Goal: Task Accomplishment & Management: Use online tool/utility

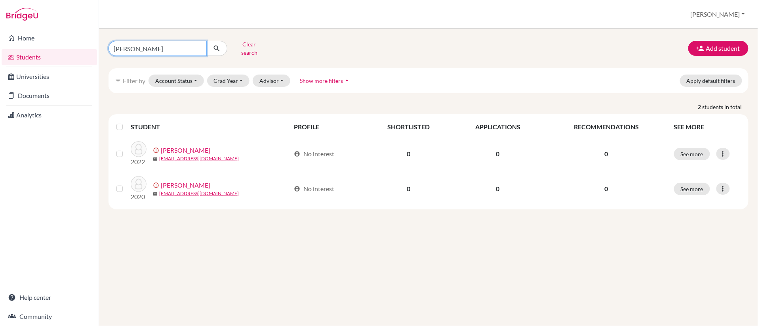
click at [198, 50] on input "reeves" at bounding box center [158, 48] width 98 height 15
type input "valencia"
click at [220, 43] on button "submit" at bounding box center [216, 48] width 21 height 15
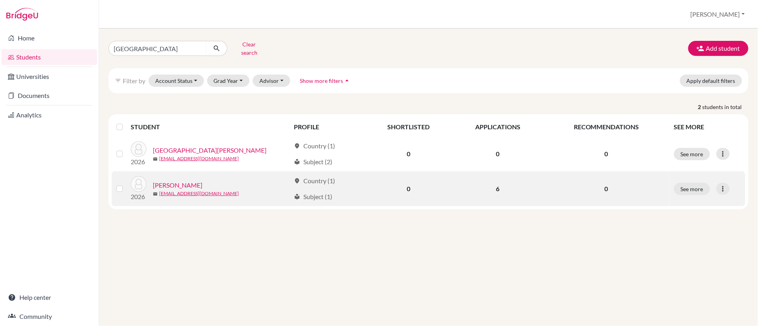
click at [193, 182] on link "Valencia, Valerie" at bounding box center [178, 185] width 50 height 10
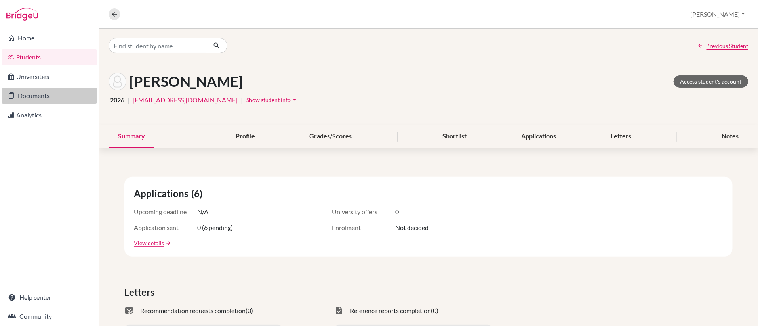
click at [25, 91] on link "Documents" at bounding box center [49, 96] width 95 height 16
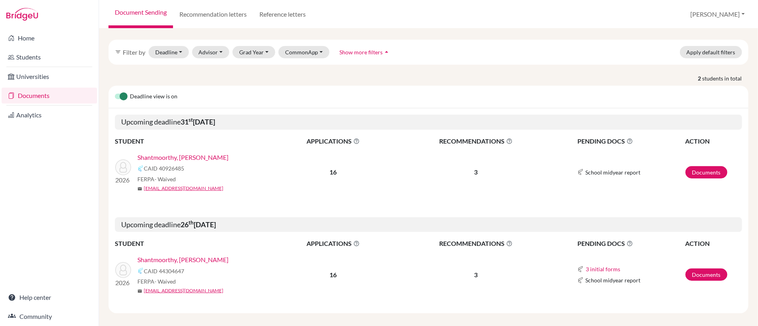
scroll to position [35, 0]
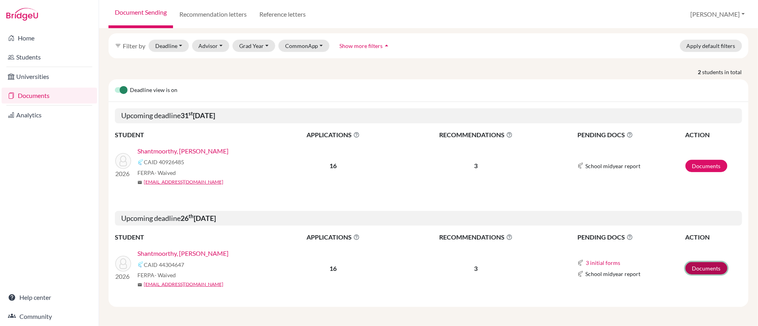
click at [695, 269] on link "Documents" at bounding box center [707, 268] width 42 height 12
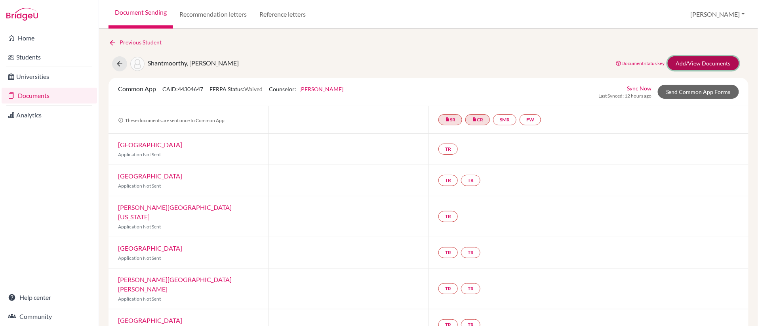
click at [704, 67] on link "Add/View Documents" at bounding box center [703, 63] width 71 height 14
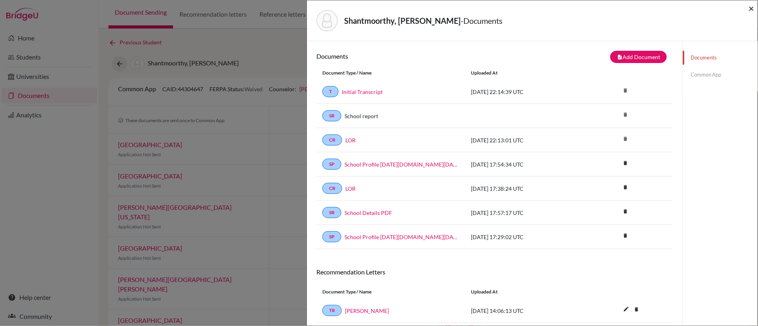
click at [750, 10] on span "×" at bounding box center [752, 7] width 6 height 11
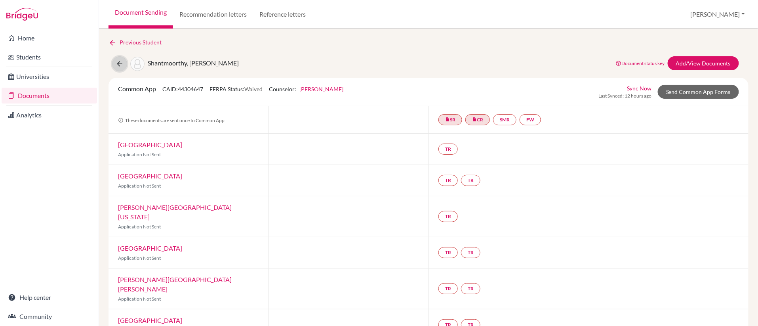
click at [117, 65] on icon at bounding box center [120, 64] width 8 height 8
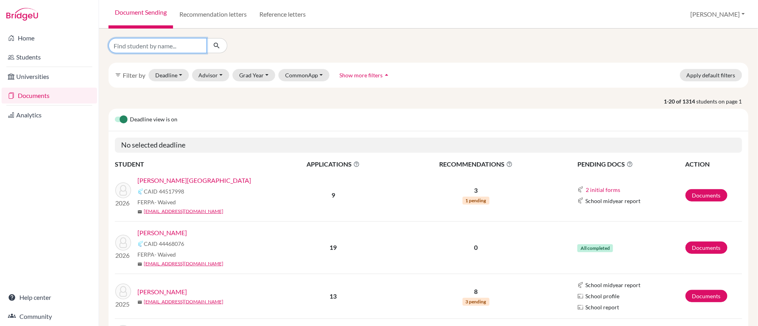
click at [166, 50] on input "Find student by name..." at bounding box center [158, 45] width 98 height 15
type input "topie"
click button "submit" at bounding box center [216, 45] width 21 height 15
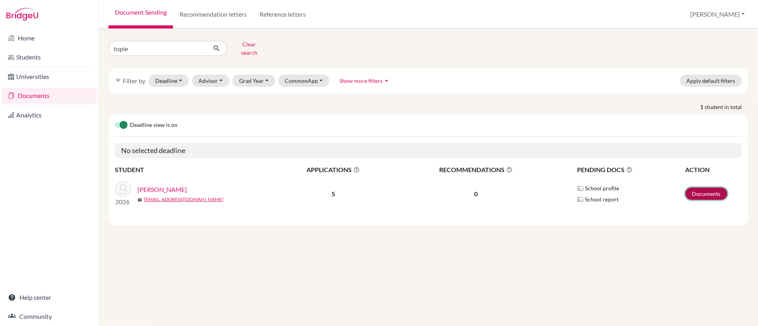
click at [713, 193] on link "Documents" at bounding box center [707, 193] width 42 height 12
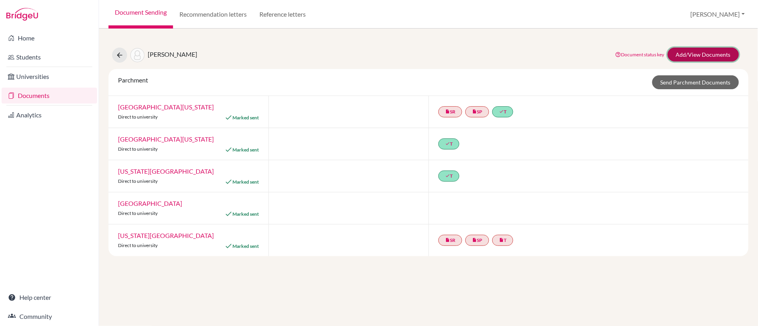
click at [695, 55] on link "Add/View Documents" at bounding box center [703, 55] width 71 height 14
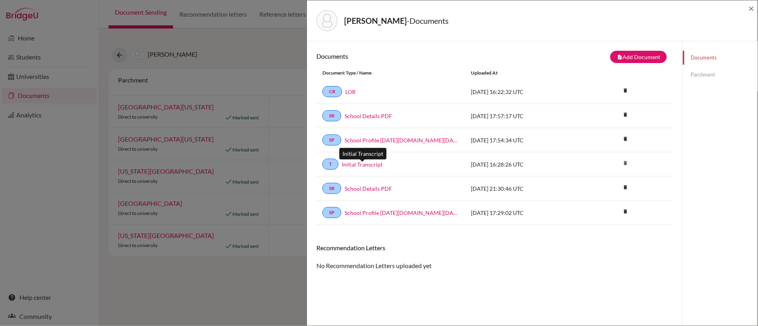
click at [357, 165] on link "Initial Transcript" at bounding box center [362, 164] width 41 height 8
click at [289, 58] on div "[PERSON_NAME] - Documents × Documents note_add Add Document Document type Chang…" at bounding box center [379, 163] width 758 height 326
click at [754, 9] on span "×" at bounding box center [752, 7] width 6 height 11
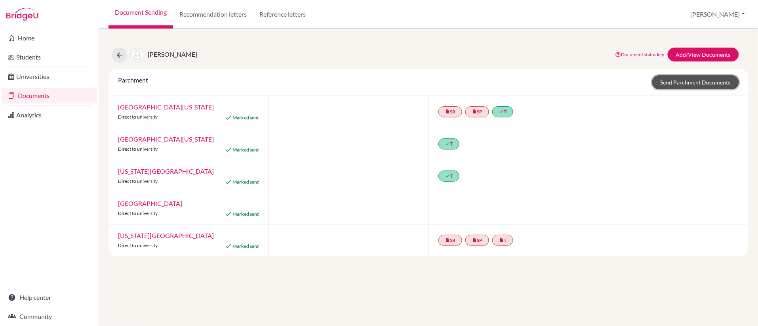
click at [679, 80] on link "Send Parchment Documents" at bounding box center [696, 82] width 87 height 14
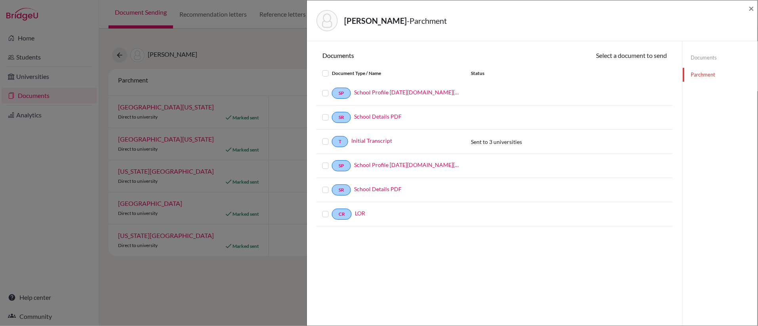
click at [332, 137] on label at bounding box center [332, 137] width 0 height 0
click at [0, 0] on input "checkbox" at bounding box center [0, 0] width 0 height 0
click at [332, 89] on label at bounding box center [332, 89] width 0 height 0
click at [0, 0] on input "checkbox" at bounding box center [0, 0] width 0 height 0
click at [332, 113] on label at bounding box center [332, 113] width 0 height 0
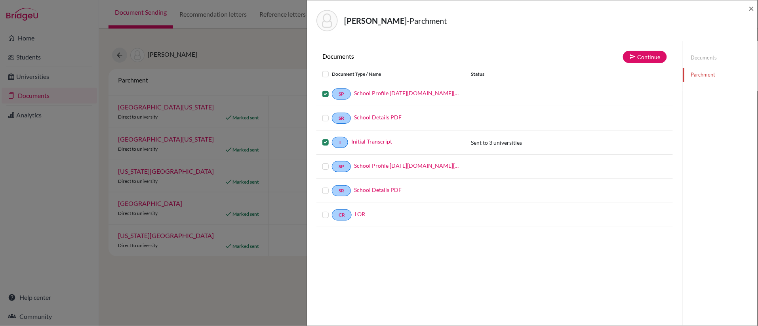
click at [0, 0] on input "checkbox" at bounding box center [0, 0] width 0 height 0
click at [649, 57] on button "Continue" at bounding box center [645, 57] width 44 height 12
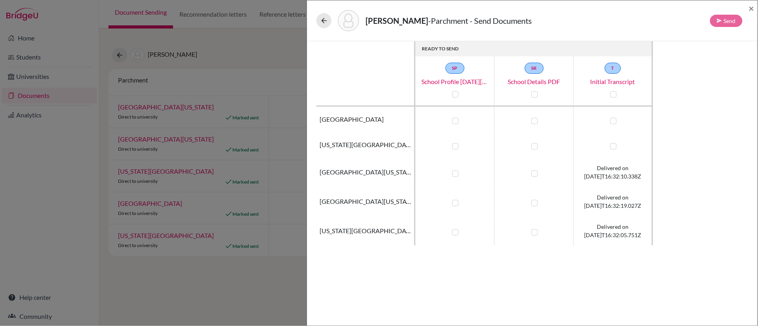
click at [456, 147] on label at bounding box center [456, 146] width 6 height 6
click at [456, 147] on input "checkbox" at bounding box center [454, 145] width 6 height 8
checkbox input "true"
click at [535, 149] on label at bounding box center [535, 146] width 6 height 6
click at [535, 149] on input "checkbox" at bounding box center [533, 145] width 6 height 8
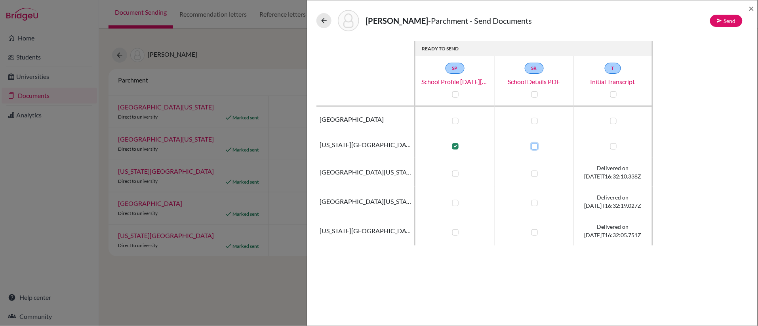
checkbox input "true"
click at [455, 118] on label at bounding box center [456, 121] width 6 height 6
click at [455, 118] on input "checkbox" at bounding box center [454, 120] width 6 height 8
checkbox input "true"
click at [535, 120] on label at bounding box center [535, 121] width 6 height 6
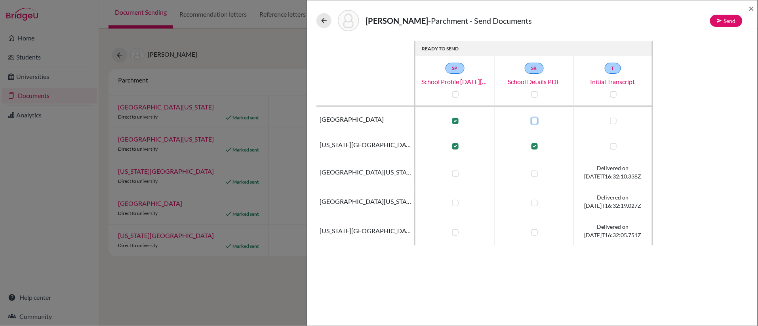
click at [535, 120] on input "checkbox" at bounding box center [533, 120] width 6 height 8
checkbox input "true"
click at [614, 122] on label at bounding box center [614, 121] width 6 height 6
click at [614, 122] on input "checkbox" at bounding box center [612, 120] width 6 height 8
checkbox input "true"
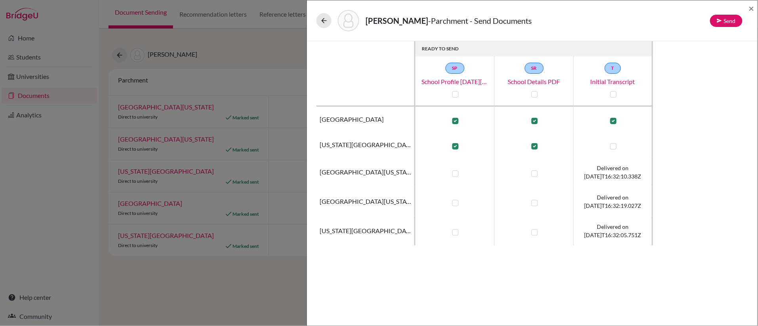
click at [614, 149] on label at bounding box center [614, 146] width 6 height 6
click at [614, 149] on input "checkbox" at bounding box center [612, 145] width 6 height 8
checkbox input "true"
click at [724, 19] on button "Send" at bounding box center [726, 21] width 32 height 12
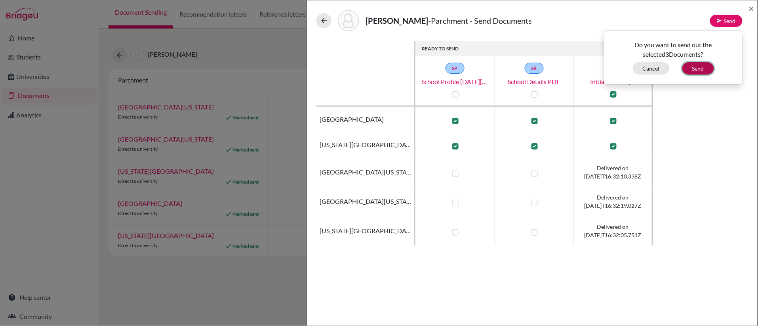
click at [701, 68] on button "Send" at bounding box center [699, 68] width 32 height 12
checkbox input "false"
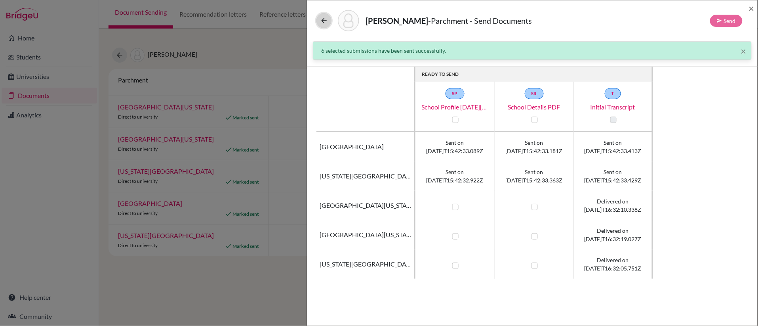
click at [319, 20] on button at bounding box center [324, 20] width 15 height 15
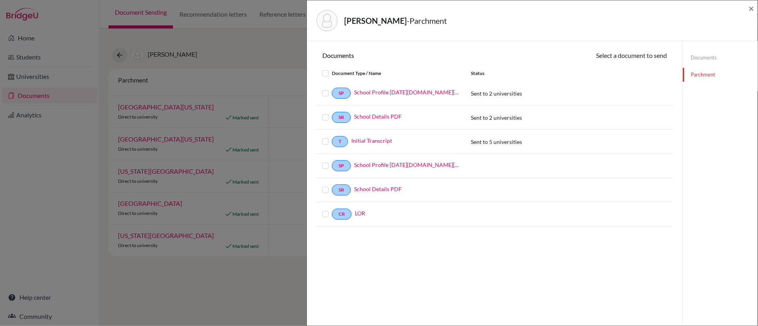
click at [332, 209] on label at bounding box center [332, 209] width 0 height 0
click at [0, 0] on input "checkbox" at bounding box center [0, 0] width 0 height 0
click at [640, 60] on button "Continue" at bounding box center [645, 57] width 44 height 12
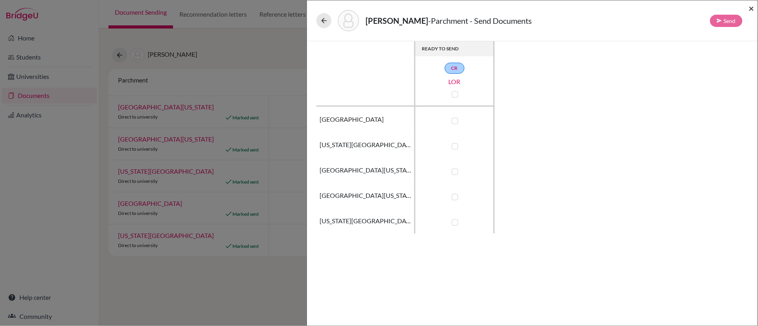
click at [753, 8] on span "×" at bounding box center [752, 7] width 6 height 11
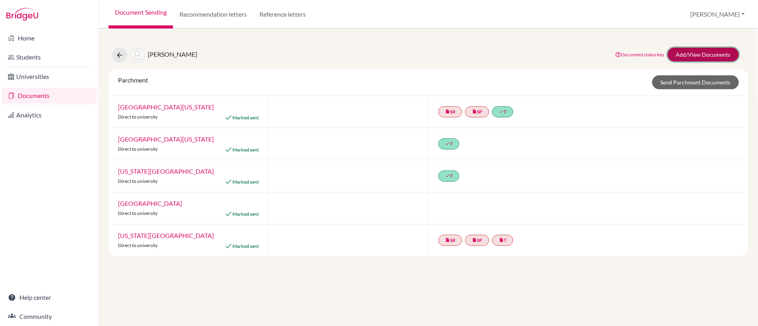
click at [695, 54] on link "Add/View Documents" at bounding box center [703, 55] width 71 height 14
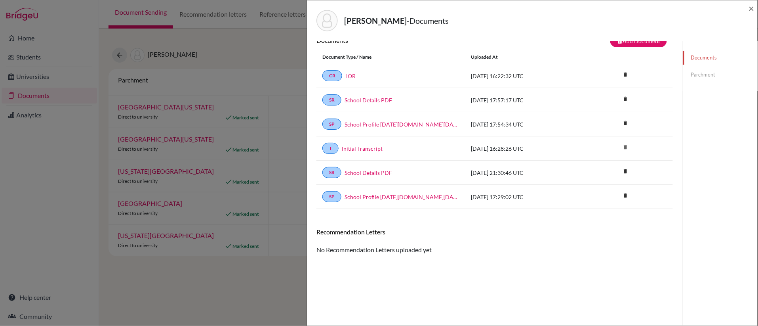
scroll to position [17, 0]
click at [353, 74] on link "LOR" at bounding box center [351, 75] width 10 height 8
click at [753, 9] on span "×" at bounding box center [752, 7] width 6 height 11
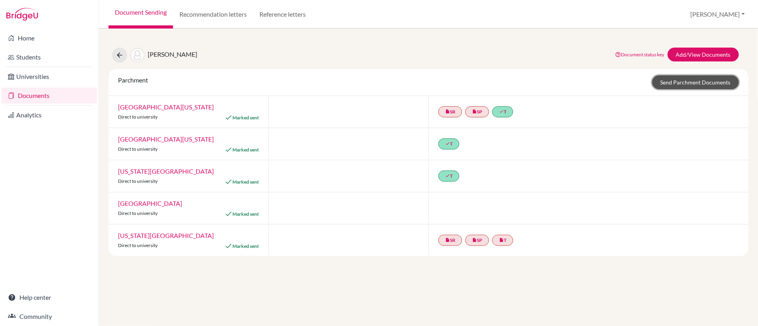
click at [702, 82] on link "Send Parchment Documents" at bounding box center [696, 82] width 87 height 14
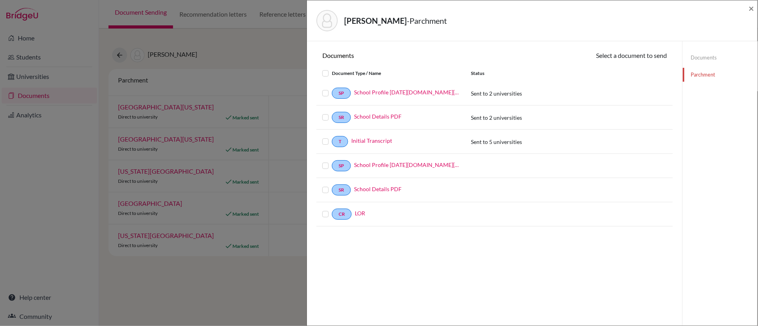
click at [332, 209] on label at bounding box center [332, 209] width 0 height 0
click at [0, 0] on input "checkbox" at bounding box center [0, 0] width 0 height 0
click at [651, 60] on button "Continue" at bounding box center [645, 57] width 44 height 12
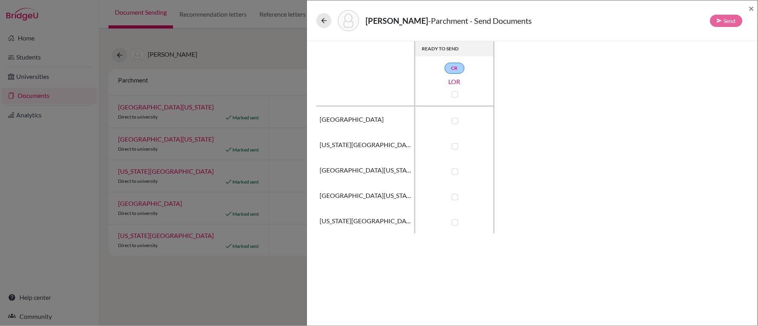
click at [456, 145] on label at bounding box center [455, 146] width 6 height 6
click at [456, 145] on input "checkbox" at bounding box center [453, 145] width 6 height 8
checkbox input "true"
click at [455, 120] on label at bounding box center [455, 121] width 6 height 6
click at [455, 120] on input "checkbox" at bounding box center [453, 120] width 6 height 8
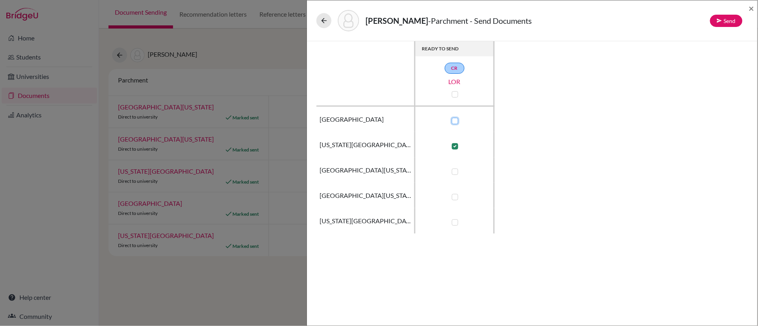
checkbox input "true"
click at [453, 147] on label at bounding box center [455, 146] width 6 height 6
click at [453, 147] on input "checkbox" at bounding box center [453, 145] width 6 height 8
checkbox input "false"
click at [729, 17] on button "Send" at bounding box center [726, 21] width 32 height 12
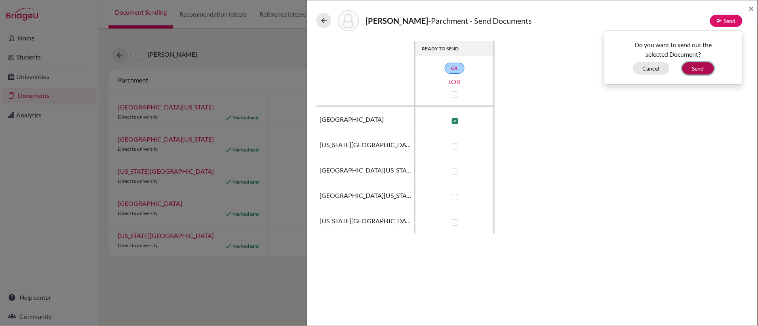
click at [697, 66] on button "Send" at bounding box center [699, 68] width 32 height 12
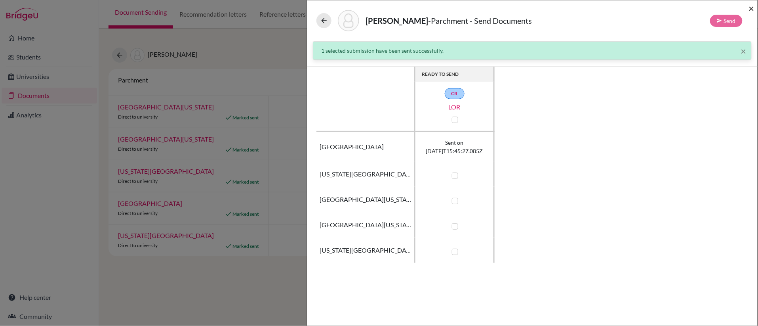
click at [752, 9] on span "×" at bounding box center [752, 7] width 6 height 11
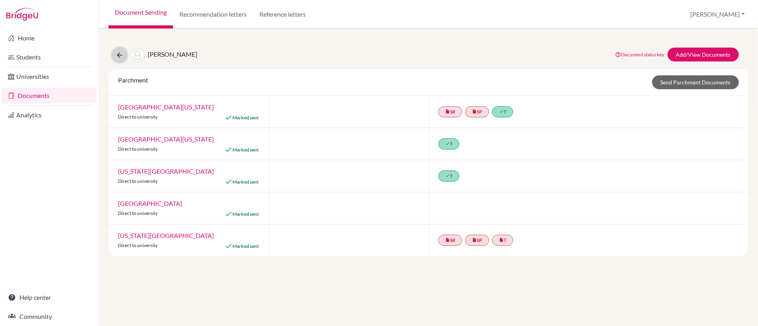
click at [114, 55] on button at bounding box center [119, 55] width 15 height 15
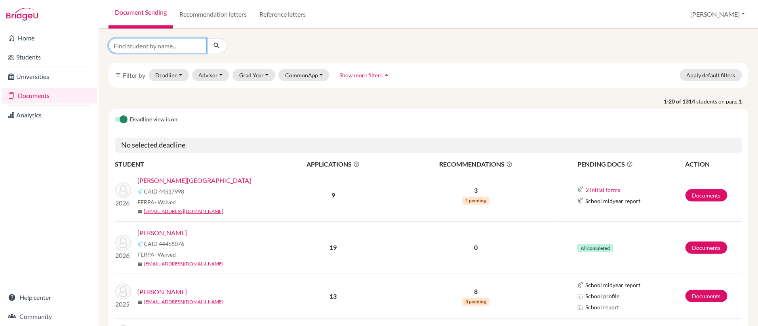
click at [176, 39] on input "Find student by name..." at bounding box center [158, 45] width 98 height 15
type input "valenncia"
click button "submit" at bounding box center [216, 45] width 21 height 15
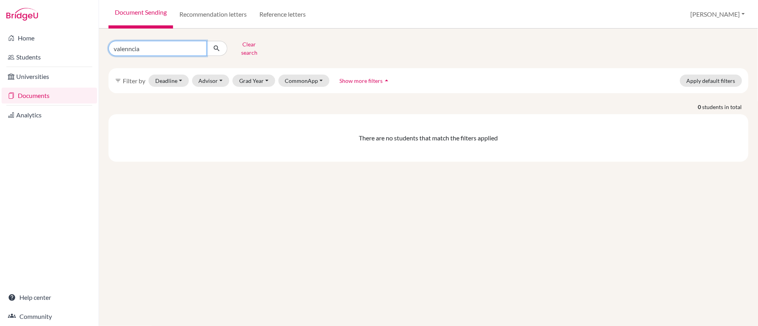
click at [132, 49] on input "valenncia" at bounding box center [158, 48] width 98 height 15
type input "valencia"
click button "submit" at bounding box center [216, 48] width 21 height 15
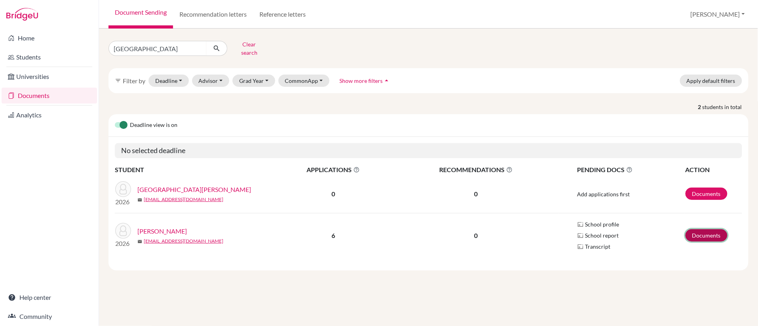
click at [709, 234] on link "Documents" at bounding box center [707, 235] width 42 height 12
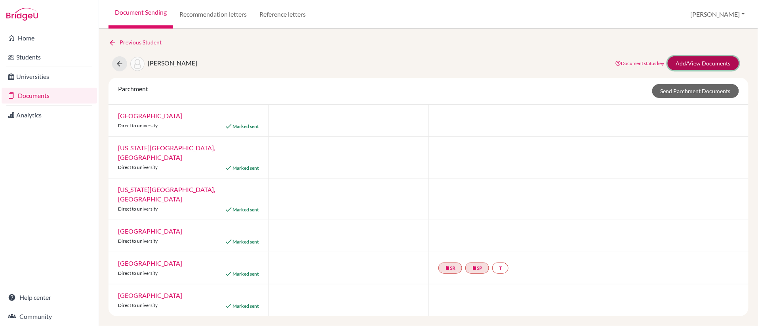
click at [699, 61] on link "Add/View Documents" at bounding box center [703, 63] width 71 height 14
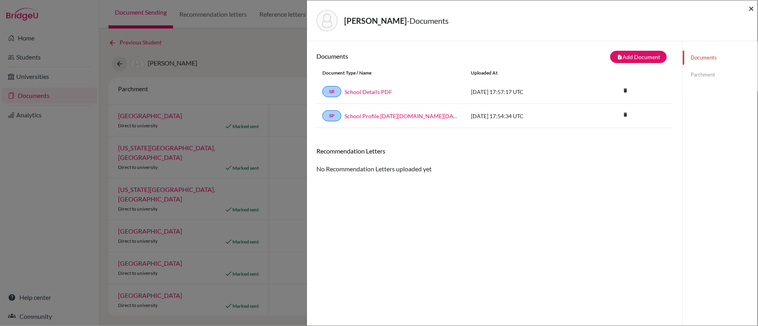
click at [753, 12] on span "×" at bounding box center [752, 7] width 6 height 11
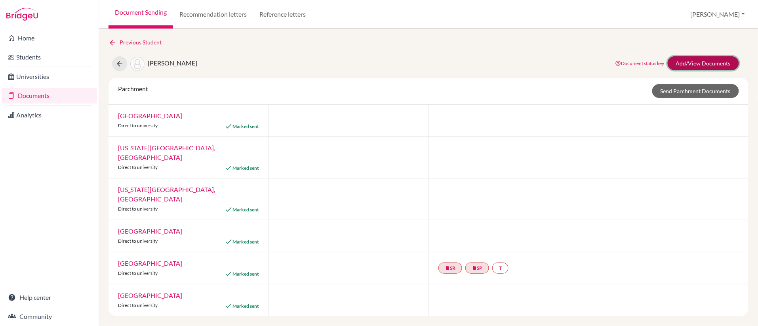
click at [690, 63] on link "Add/View Documents" at bounding box center [703, 63] width 71 height 14
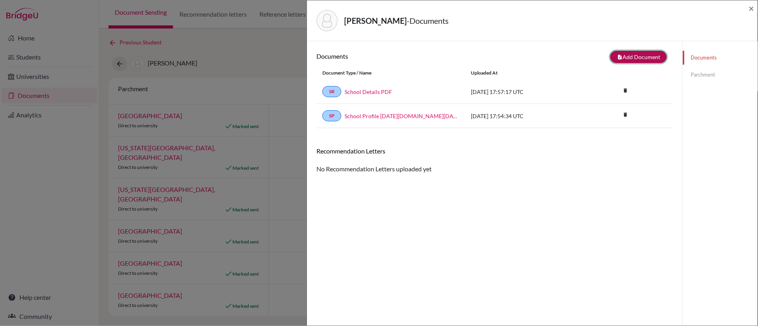
click at [630, 61] on button "note_add Add Document" at bounding box center [639, 57] width 57 height 12
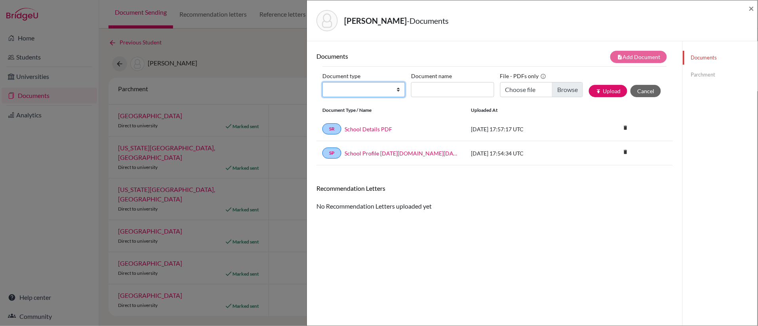
click at [396, 93] on select "Change explanation for Common App reports Counselor recommendation Internationa…" at bounding box center [364, 89] width 83 height 15
select select "2"
click at [323, 83] on select "Change explanation for Common App reports Counselor recommendation Internationa…" at bounding box center [364, 89] width 83 height 15
click at [438, 90] on input "Document name" at bounding box center [452, 89] width 83 height 15
type input "Initial Transcript"
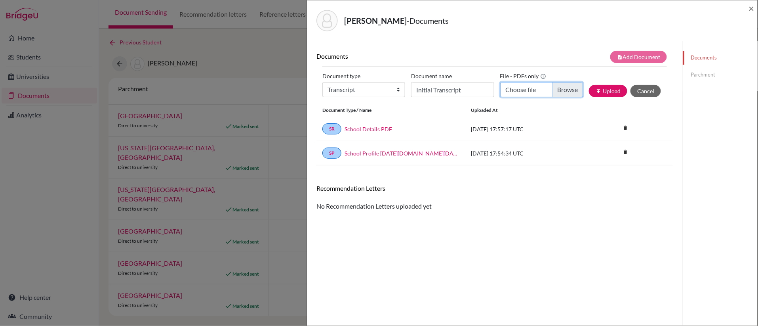
click at [554, 88] on input "Choose file" at bounding box center [541, 89] width 83 height 15
type input "C:\fakepath\Valencia, Valeria - Initial Transcript.pdf"
click at [610, 91] on button "publish Upload" at bounding box center [608, 91] width 38 height 12
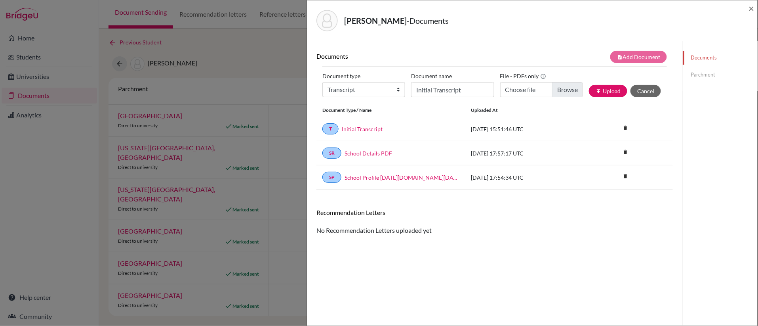
click at [702, 74] on link "Parchment" at bounding box center [720, 75] width 75 height 14
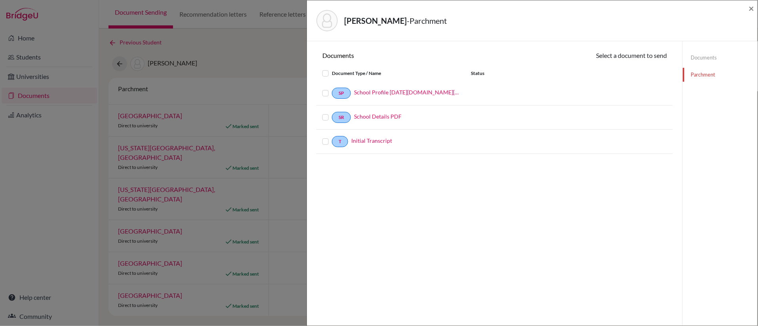
click at [332, 137] on label at bounding box center [332, 137] width 0 height 0
click at [0, 0] on input "checkbox" at bounding box center [0, 0] width 0 height 0
click at [332, 113] on label at bounding box center [332, 113] width 0 height 0
click at [0, 0] on input "checkbox" at bounding box center [0, 0] width 0 height 0
click at [332, 89] on label at bounding box center [332, 89] width 0 height 0
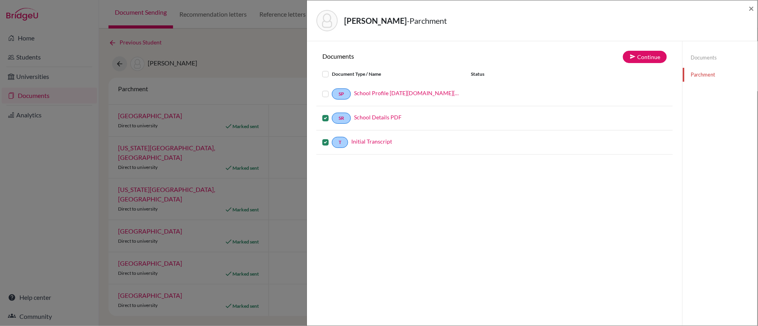
click at [0, 0] on input "checkbox" at bounding box center [0, 0] width 0 height 0
click at [641, 54] on button "Continue" at bounding box center [645, 57] width 44 height 12
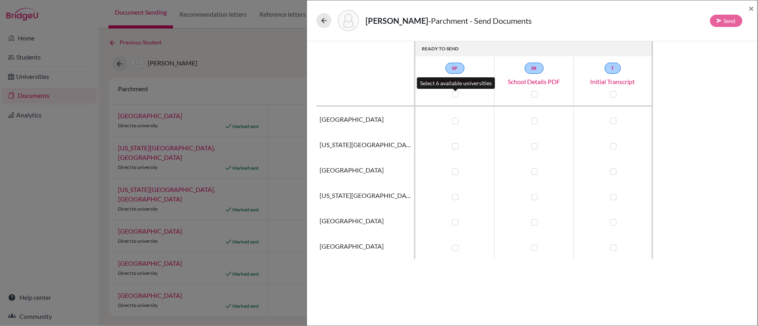
click at [457, 96] on label at bounding box center [456, 94] width 6 height 6
click at [457, 96] on input "checkbox" at bounding box center [454, 94] width 6 height 8
checkbox input "true"
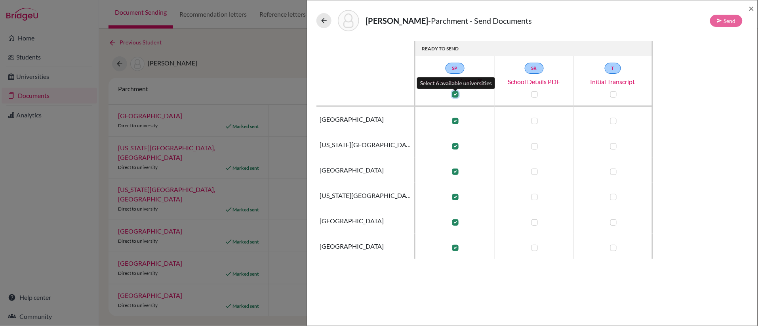
checkbox input "true"
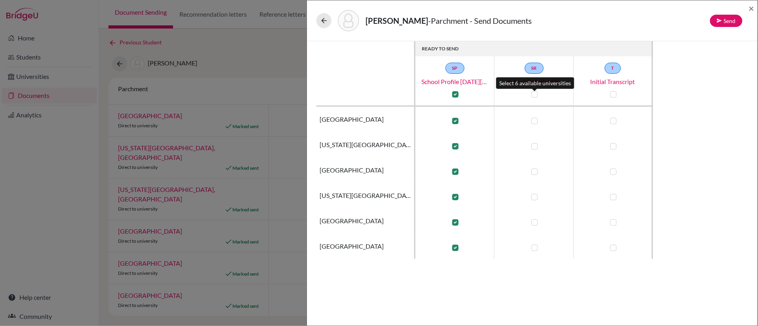
click at [535, 94] on label at bounding box center [535, 94] width 6 height 6
click at [535, 94] on input "checkbox" at bounding box center [533, 94] width 6 height 8
checkbox input "true"
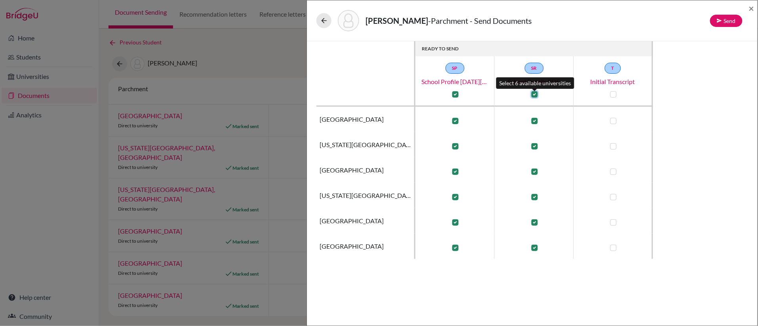
checkbox input "true"
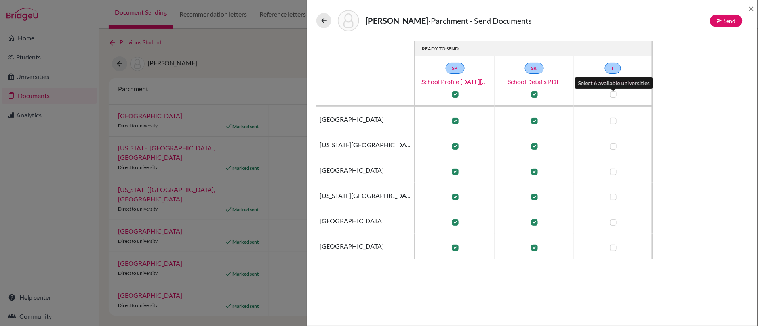
click at [615, 95] on label at bounding box center [614, 94] width 6 height 6
click at [615, 95] on input "checkbox" at bounding box center [612, 94] width 6 height 8
checkbox input "true"
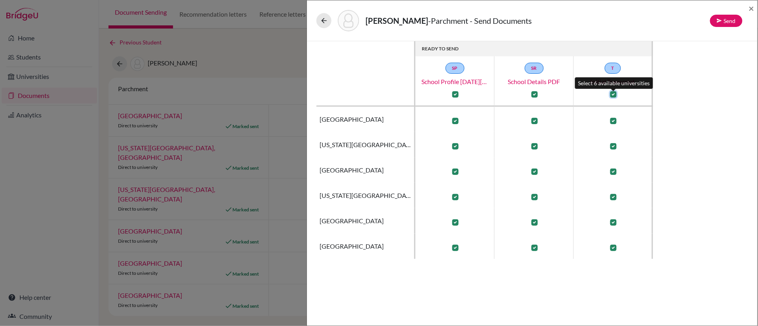
checkbox input "true"
click at [727, 21] on button "Send" at bounding box center [726, 21] width 32 height 12
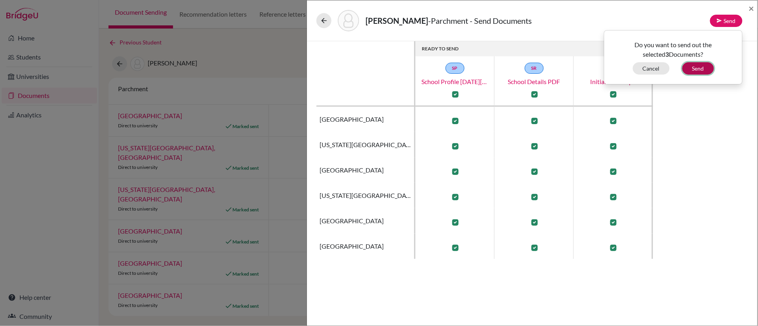
click at [704, 69] on button "Send" at bounding box center [699, 68] width 32 height 12
checkbox input "false"
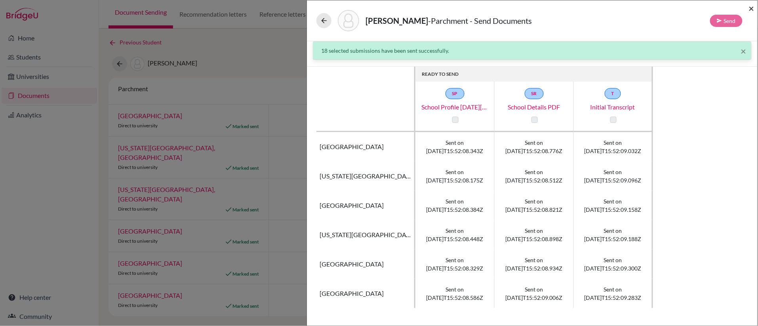
click at [751, 9] on span "×" at bounding box center [752, 7] width 6 height 11
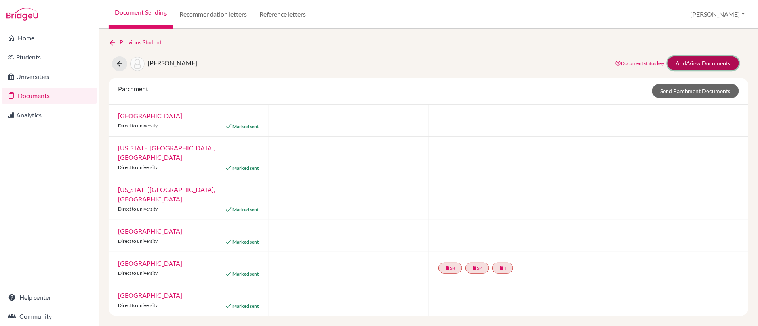
click at [690, 62] on link "Add/View Documents" at bounding box center [703, 63] width 71 height 14
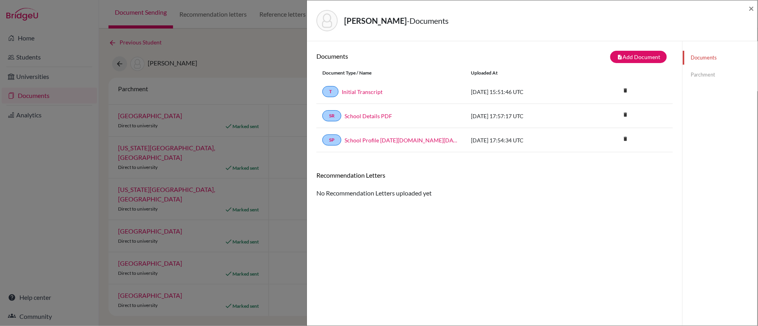
scroll to position [42, 0]
